Goal: Find specific page/section: Find specific page/section

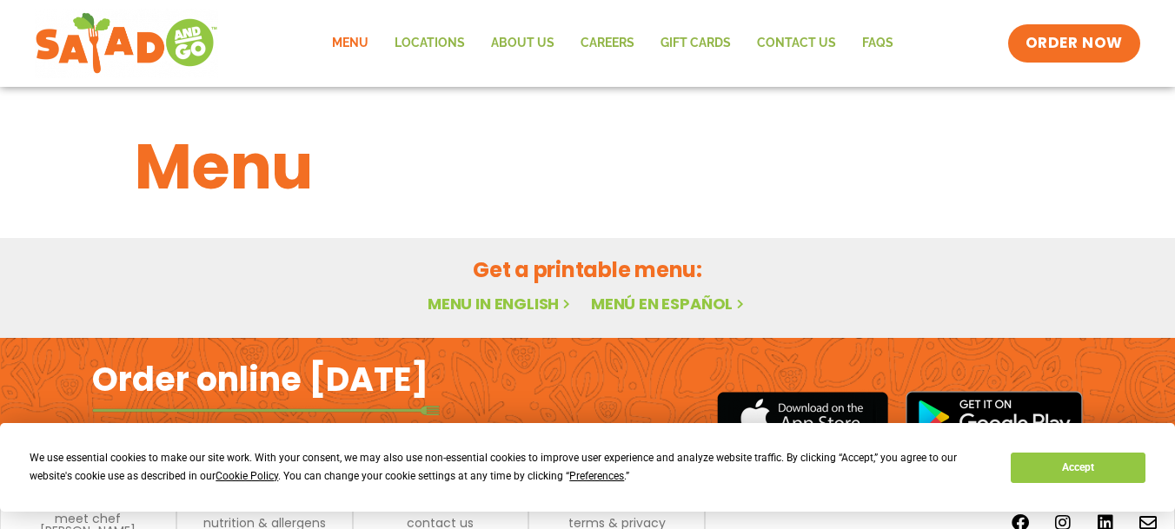
scroll to position [75, 0]
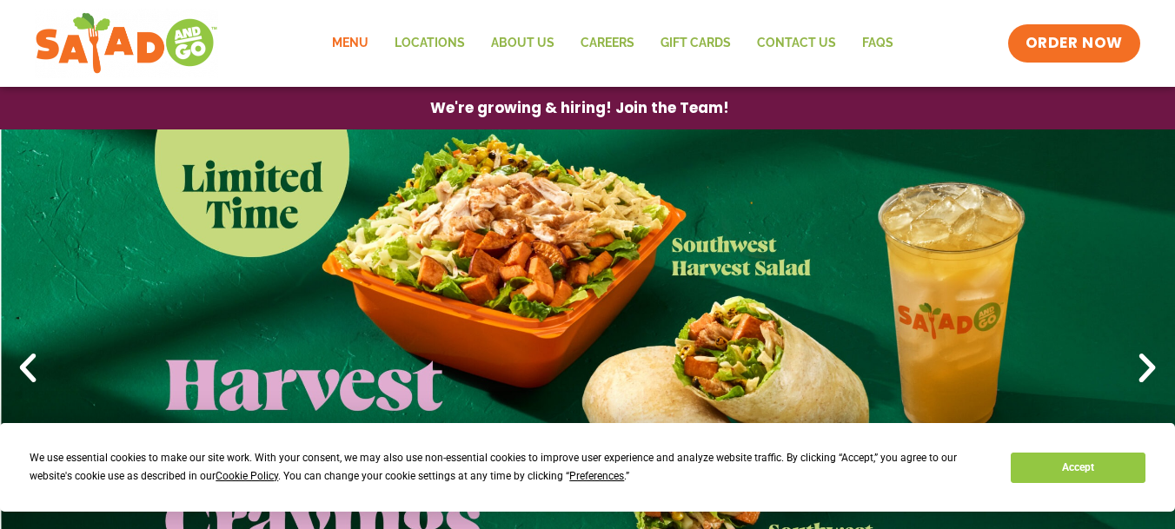
click at [367, 50] on link "Menu" at bounding box center [350, 43] width 63 height 40
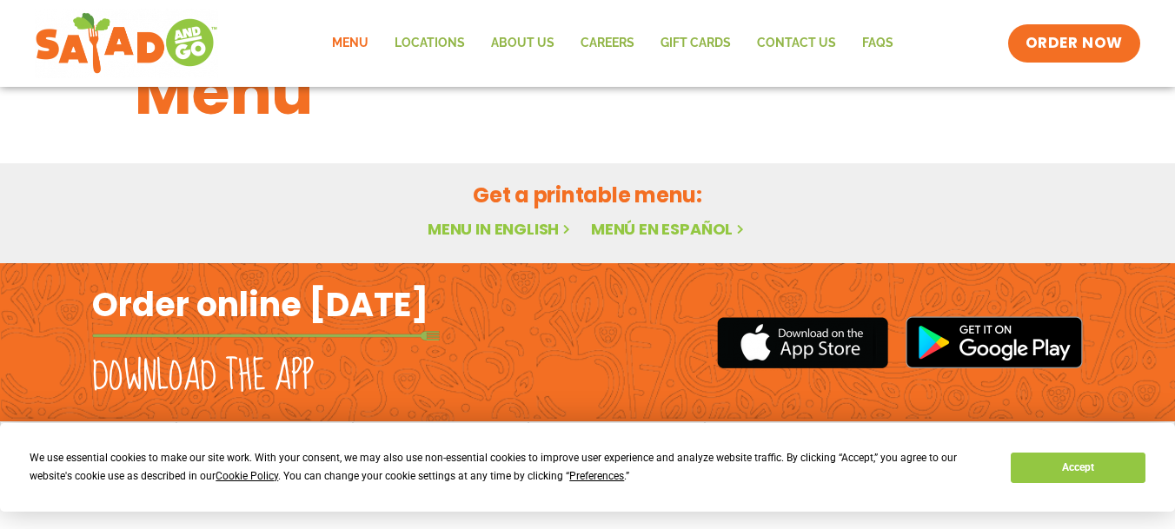
scroll to position [1, 0]
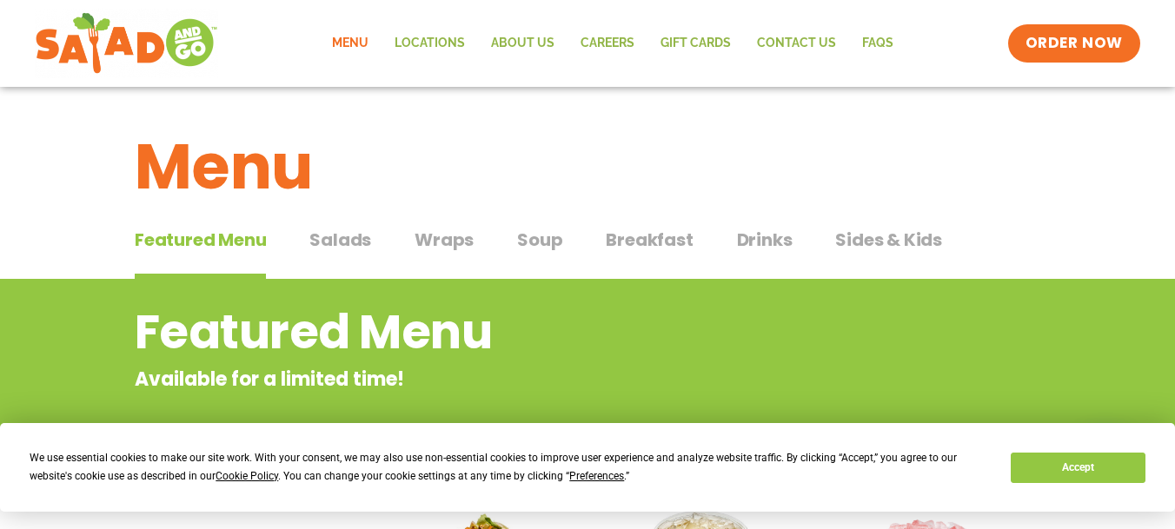
click at [336, 241] on span "Salads" at bounding box center [341, 240] width 62 height 26
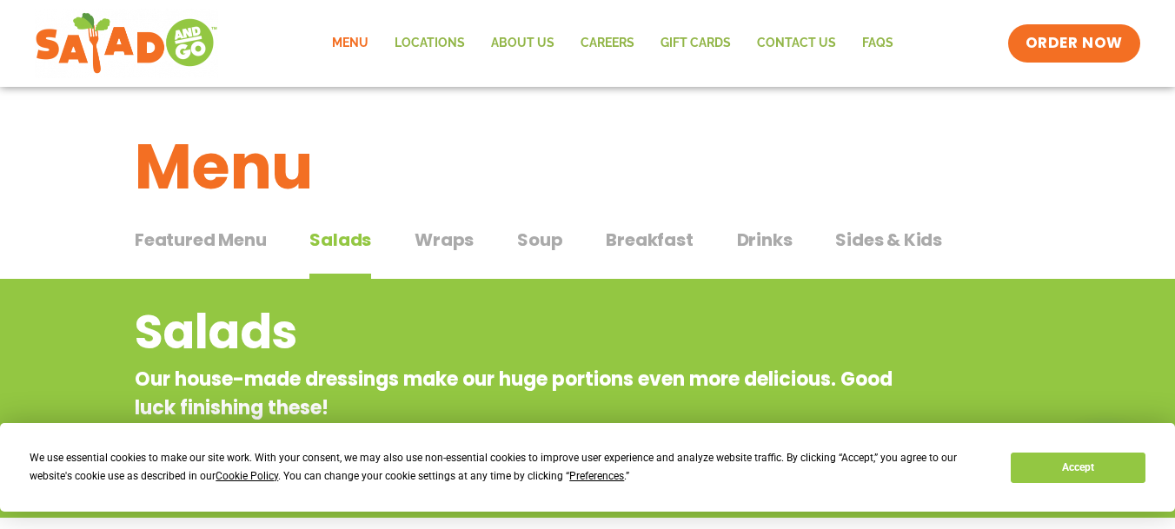
click at [785, 243] on span "Drinks" at bounding box center [765, 240] width 56 height 26
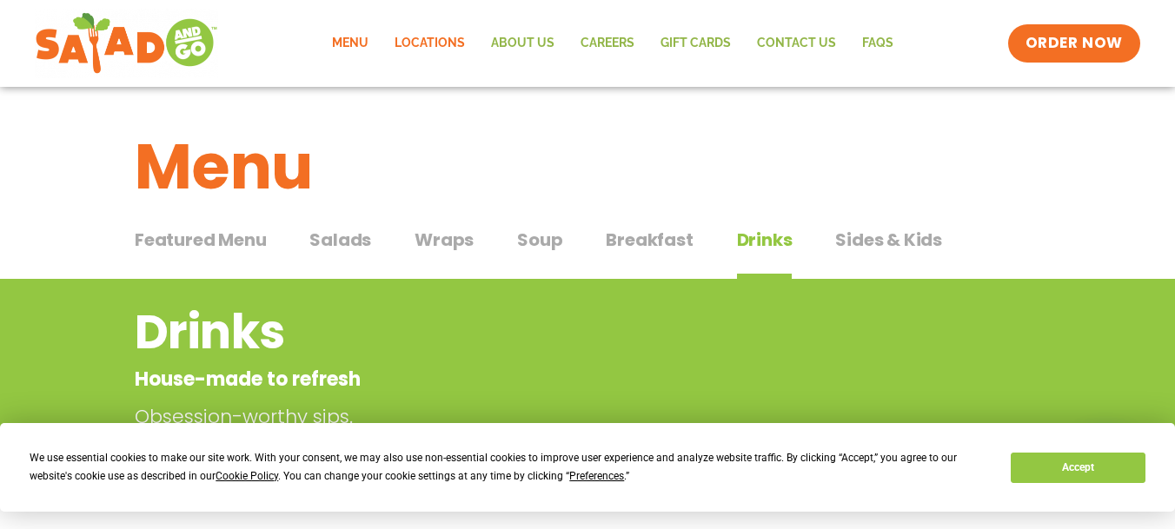
click at [444, 37] on link "Locations" at bounding box center [430, 43] width 97 height 40
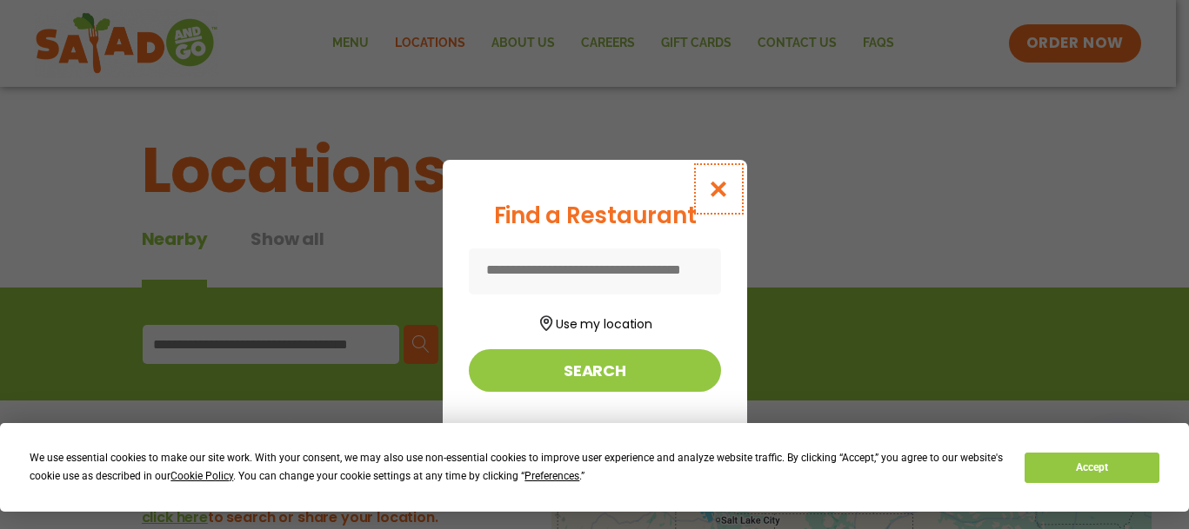
click at [721, 189] on icon "Close modal" at bounding box center [718, 189] width 22 height 18
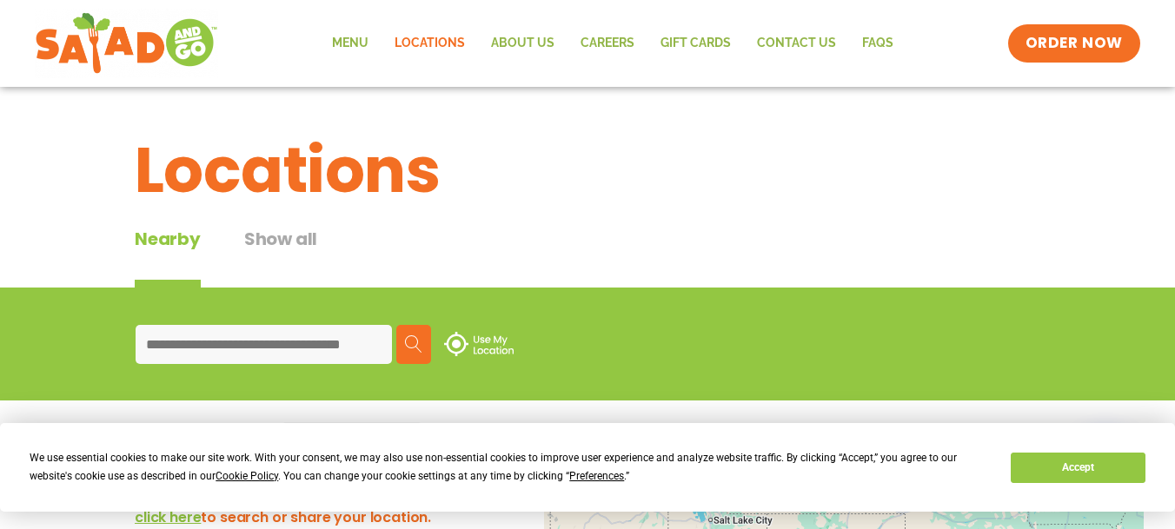
click at [302, 343] on input at bounding box center [264, 344] width 256 height 39
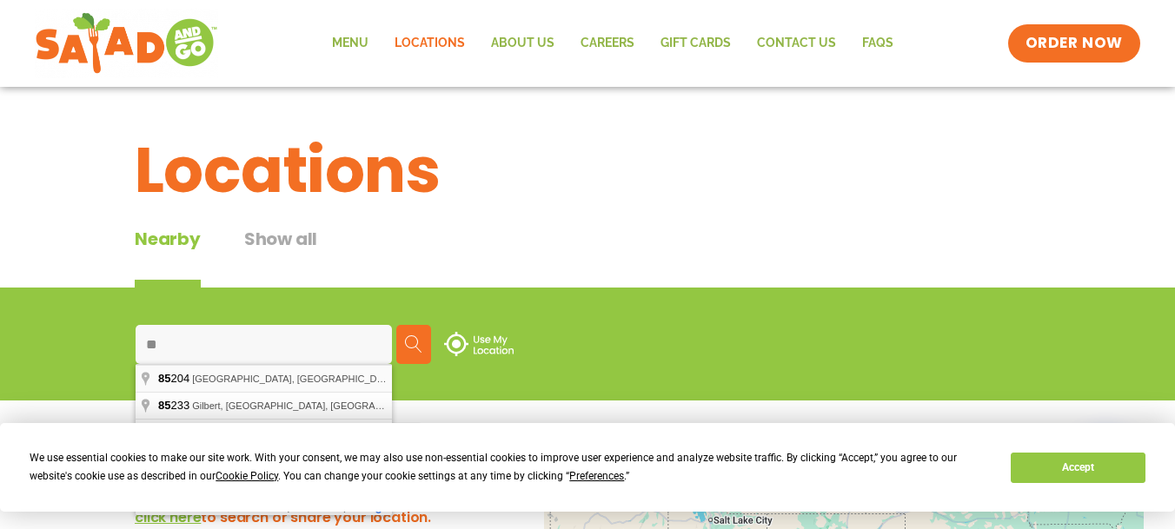
type input "**********"
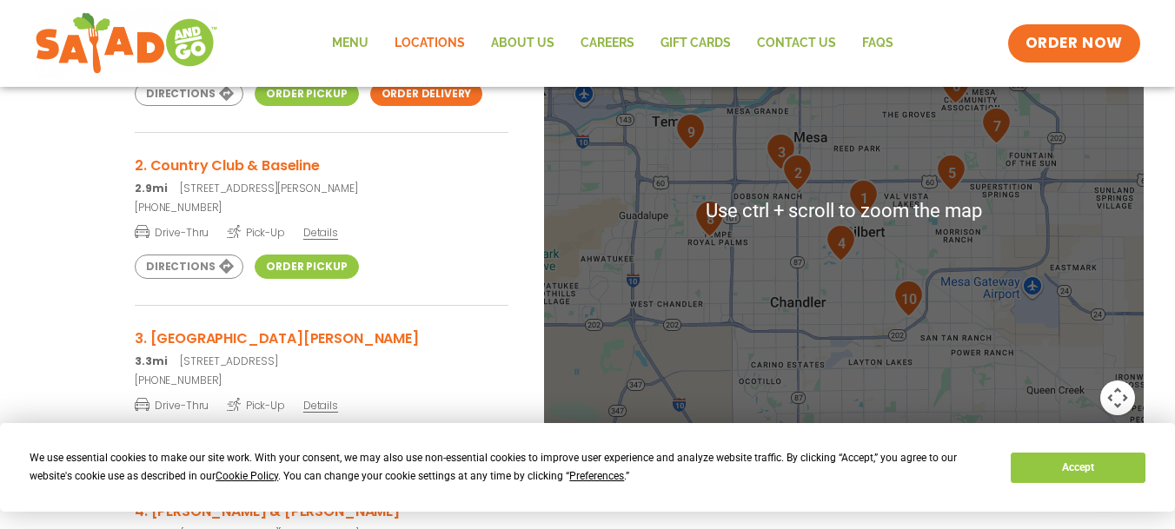
scroll to position [435, 0]
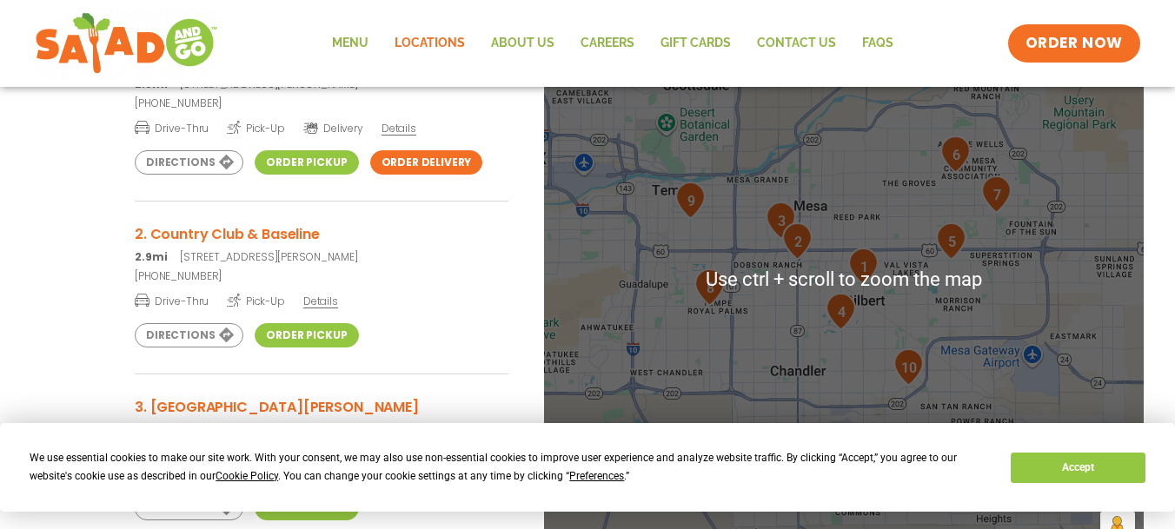
click at [869, 263] on img "1" at bounding box center [864, 266] width 30 height 37
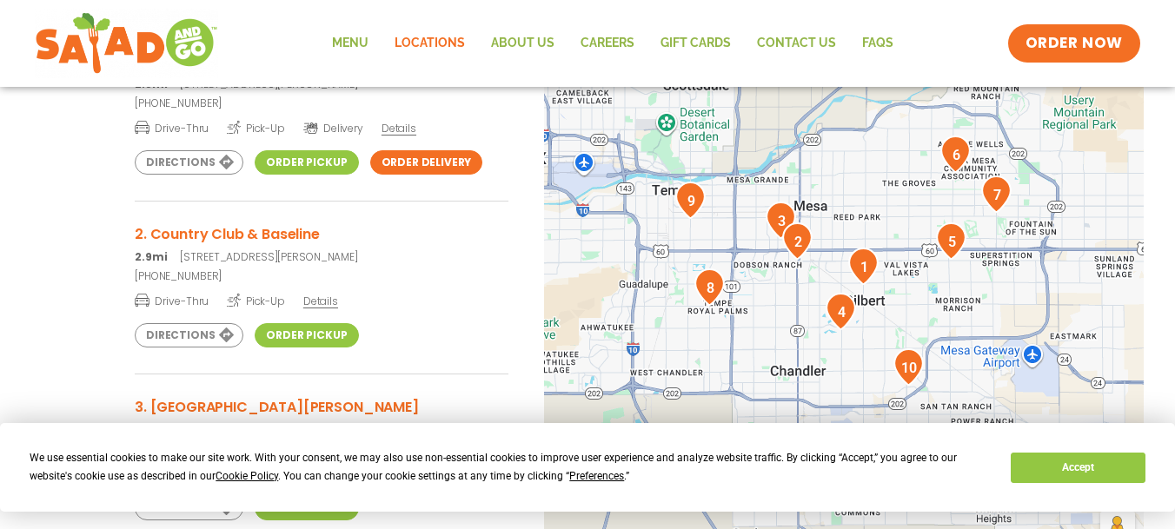
click at [866, 264] on img "1" at bounding box center [864, 266] width 30 height 37
click at [863, 266] on img "1" at bounding box center [864, 266] width 30 height 37
click at [867, 260] on img "1" at bounding box center [864, 266] width 30 height 37
click at [323, 150] on link "Order Pickup" at bounding box center [306, 162] width 103 height 24
